Goal: Task Accomplishment & Management: Use online tool/utility

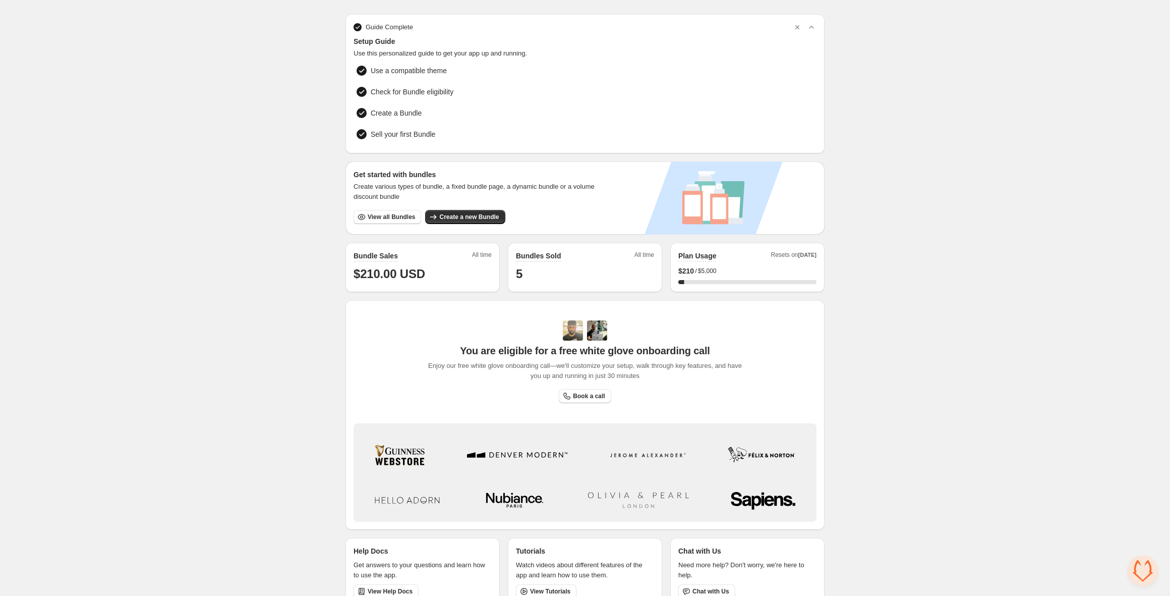
scroll to position [26, 0]
click at [409, 136] on span "Sell your first Bundle" at bounding box center [403, 133] width 65 height 10
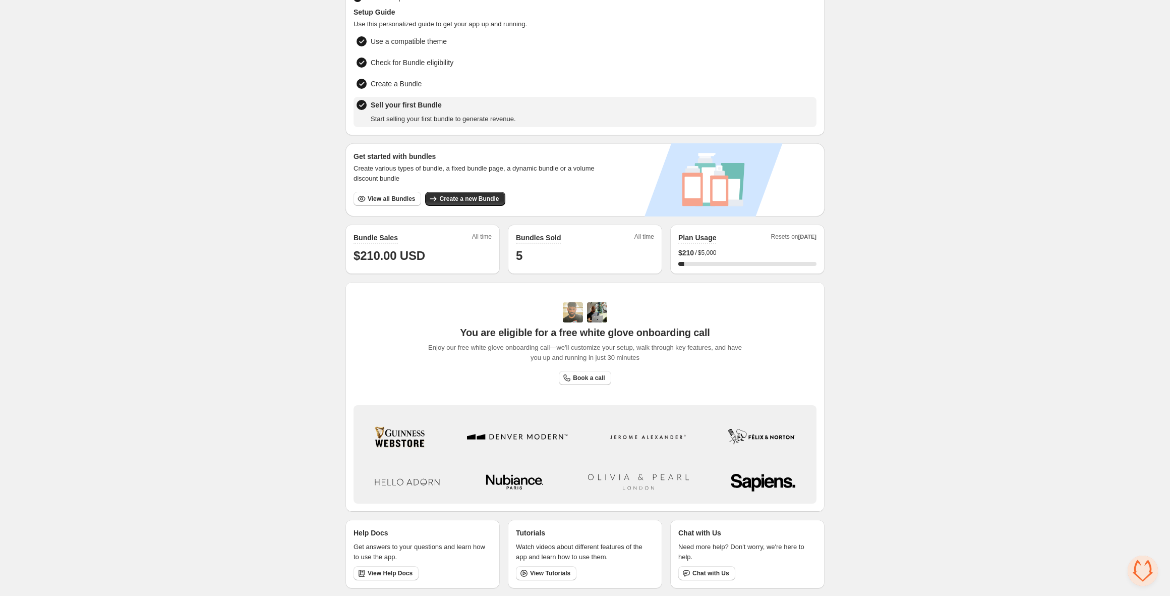
scroll to position [0, 0]
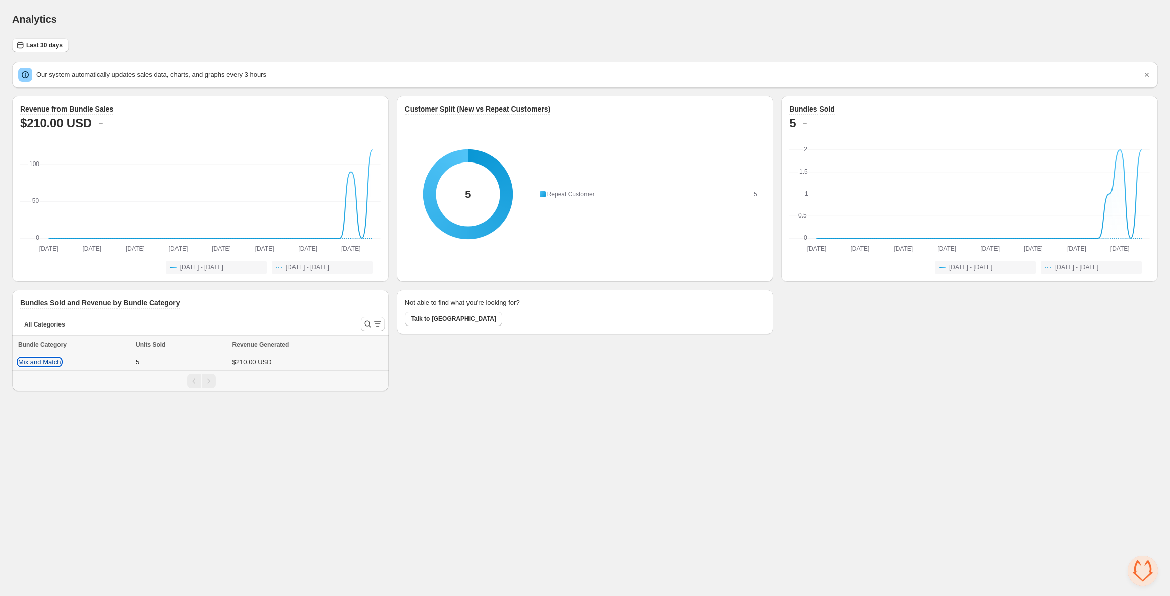
click at [37, 360] on button "Mix and Match" at bounding box center [39, 362] width 43 height 8
